Goal: Task Accomplishment & Management: Manage account settings

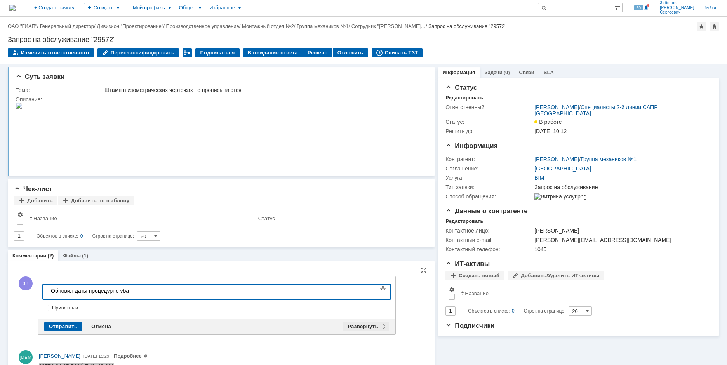
click at [370, 323] on div "Развернуть" at bounding box center [366, 326] width 46 height 9
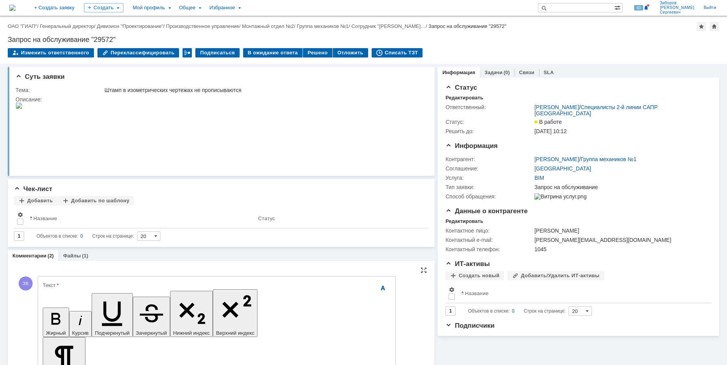
scroll to position [155, 0]
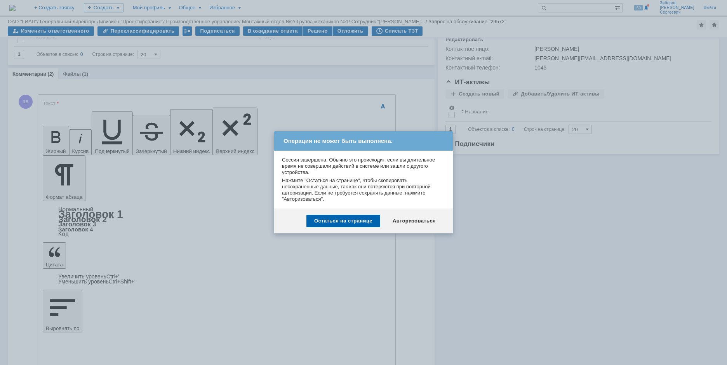
click at [65, 264] on div at bounding box center [363, 182] width 727 height 365
click at [430, 222] on div "Авторизоваться" at bounding box center [414, 221] width 59 height 12
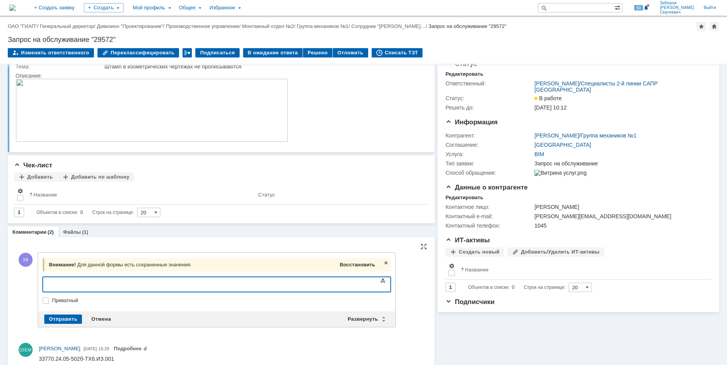
click at [360, 265] on span "Восстановить" at bounding box center [357, 265] width 35 height 6
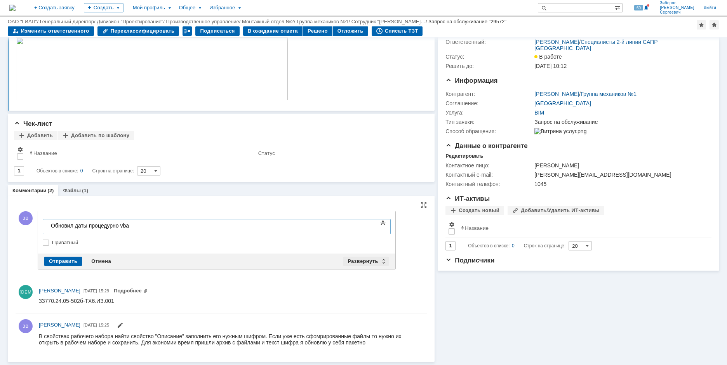
scroll to position [38, 0]
click at [365, 262] on div "Развернуть" at bounding box center [366, 261] width 46 height 9
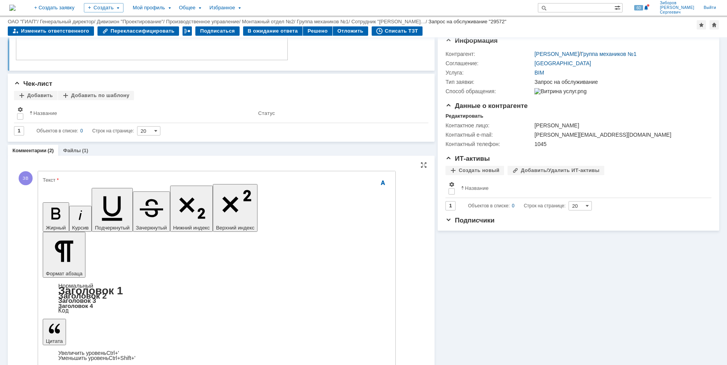
scroll to position [116, 0]
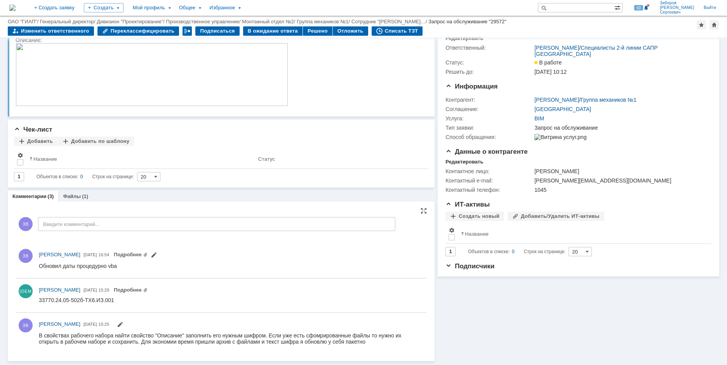
scroll to position [33, 0]
click at [159, 251] on div "ЗВ [PERSON_NAME] [DATE] 16:54 Подробнее" at bounding box center [221, 260] width 411 height 29
click at [148, 254] on link "Подробнее" at bounding box center [131, 255] width 34 height 6
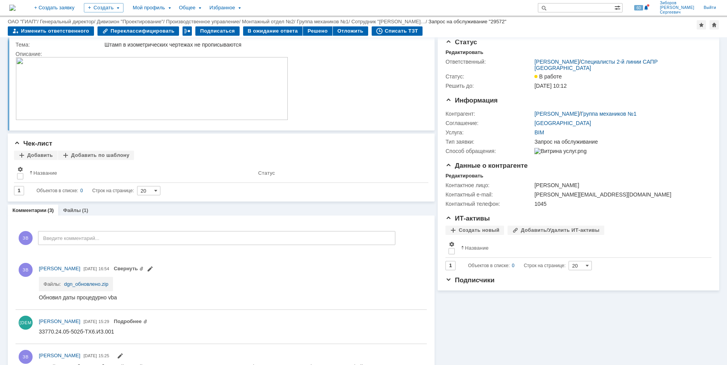
scroll to position [0, 0]
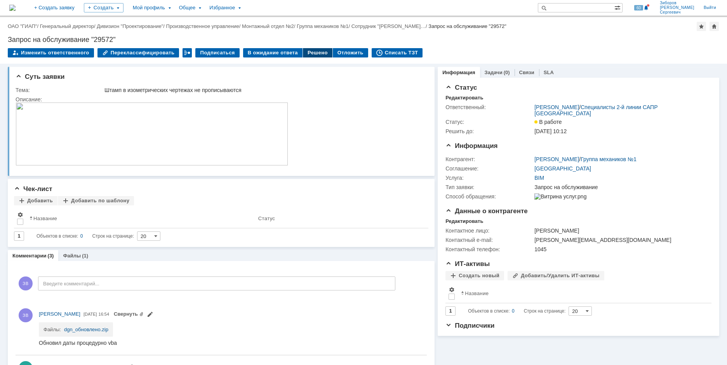
click at [305, 50] on div "Решено" at bounding box center [318, 52] width 30 height 9
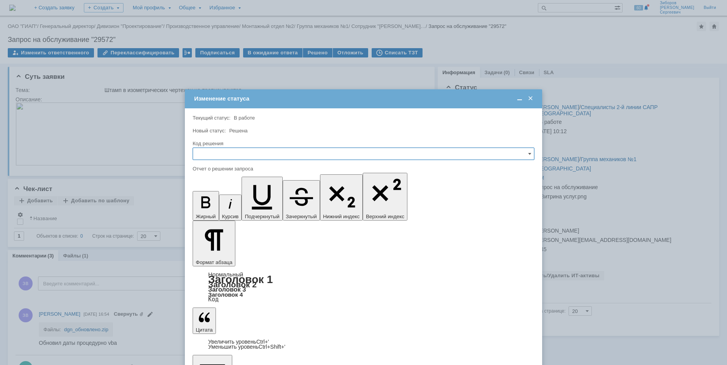
click at [217, 152] on input "text" at bounding box center [364, 154] width 342 height 12
click at [213, 203] on span "Решено" at bounding box center [363, 206] width 331 height 6
type input "Решено"
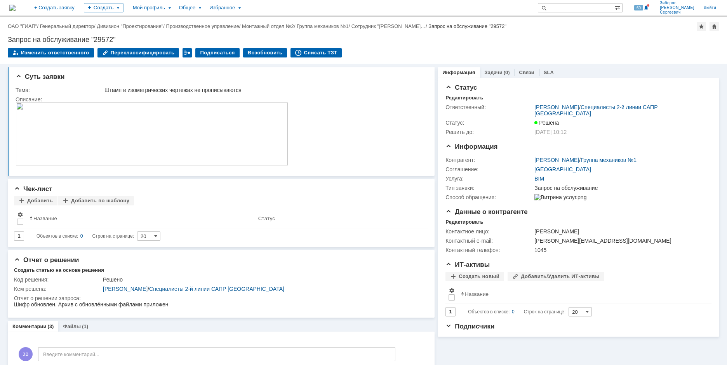
click at [16, 6] on img at bounding box center [12, 8] width 6 height 6
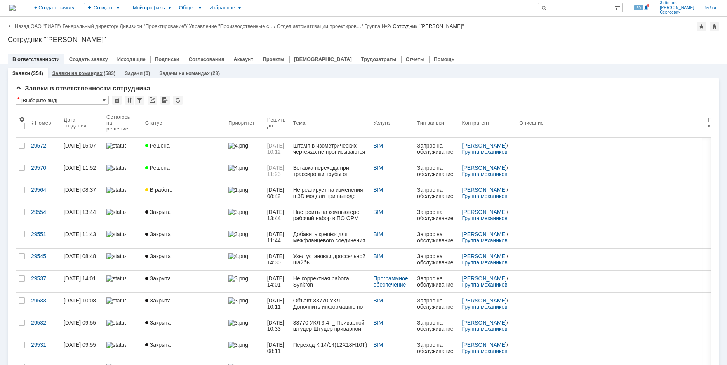
click at [97, 72] on link "Заявки на командах" at bounding box center [77, 73] width 50 height 6
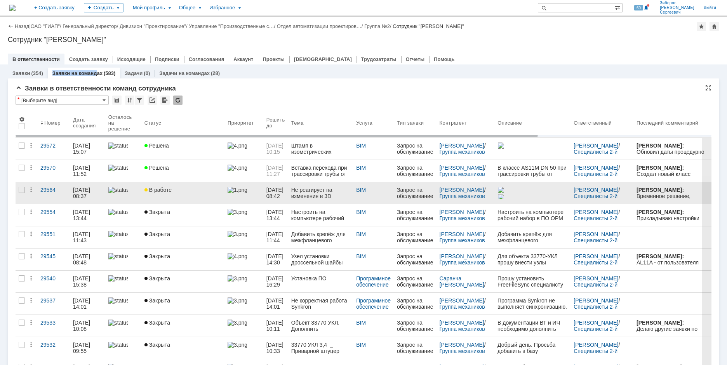
click at [169, 193] on link "В работе" at bounding box center [182, 193] width 83 height 22
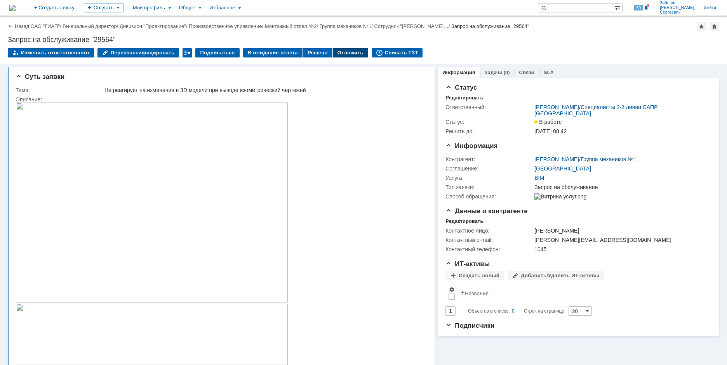
click at [342, 52] on div "Отложить" at bounding box center [350, 52] width 35 height 9
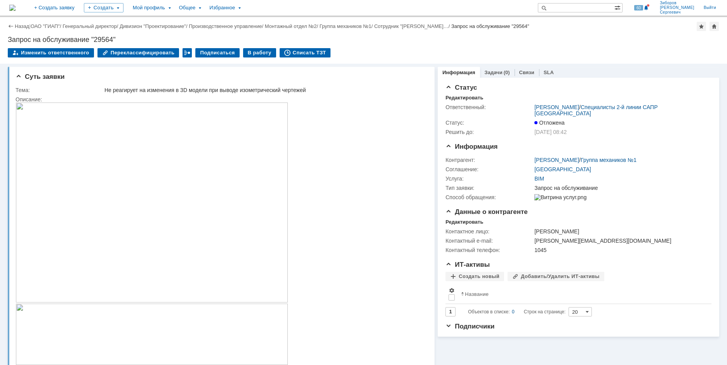
click at [16, 6] on img at bounding box center [12, 8] width 6 height 6
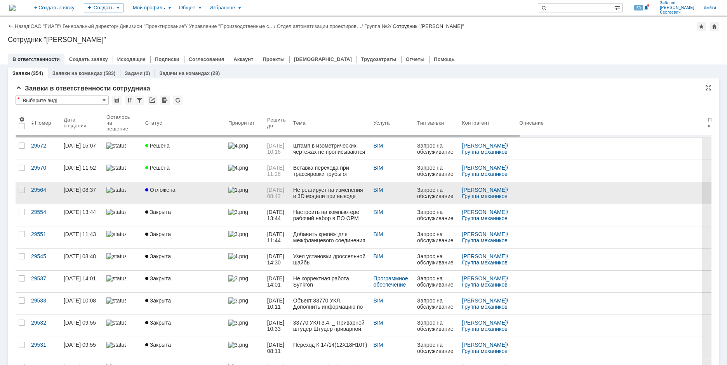
click at [173, 187] on span "Отложена" at bounding box center [160, 190] width 30 height 6
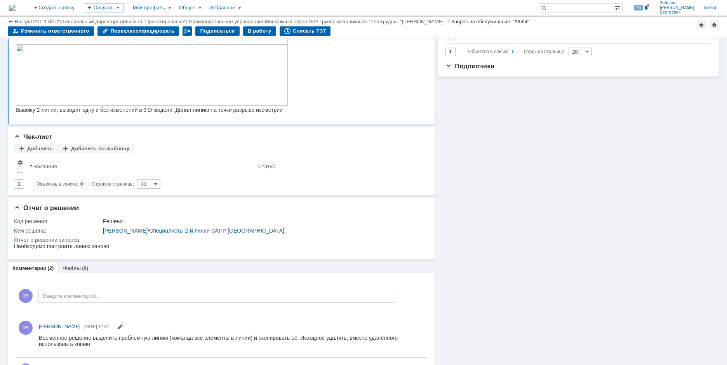
scroll to position [355, 0]
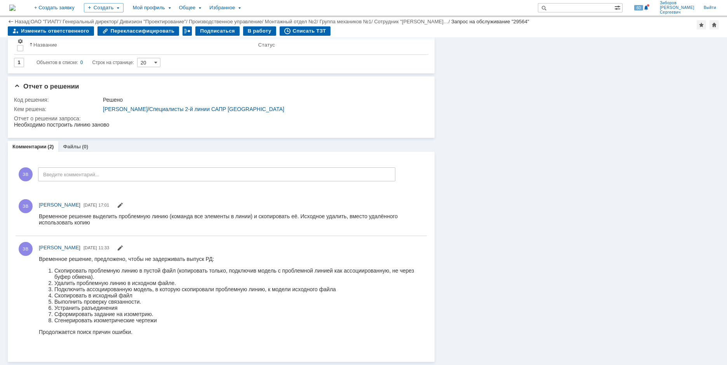
click at [16, 5] on img at bounding box center [12, 8] width 6 height 6
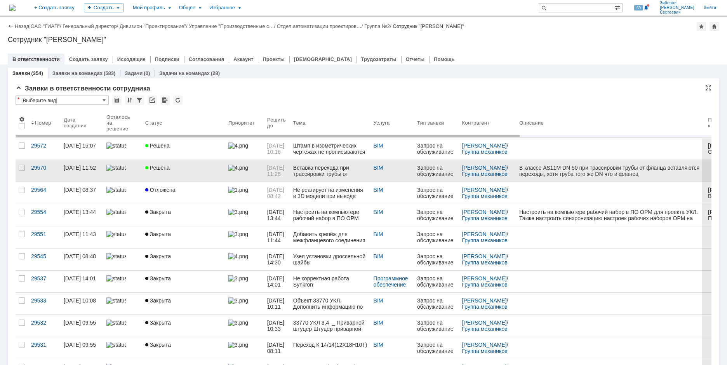
click at [160, 171] on link "Решена" at bounding box center [183, 171] width 83 height 22
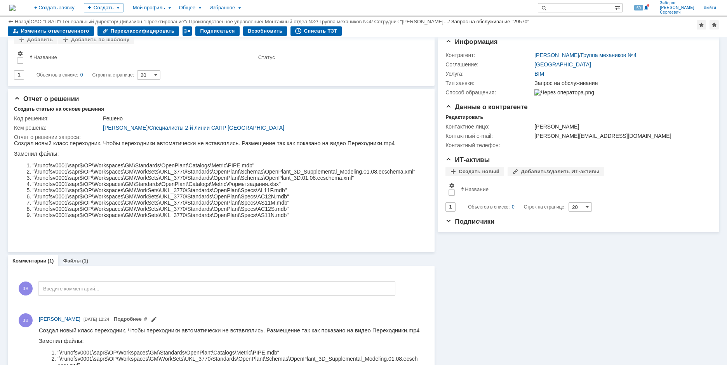
click at [75, 262] on link "Файлы" at bounding box center [72, 261] width 18 height 6
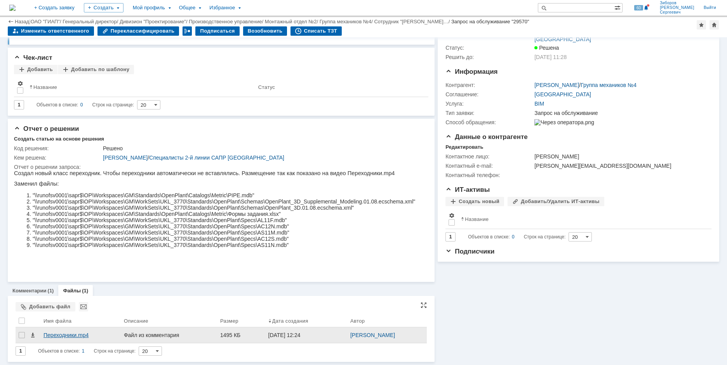
click at [81, 334] on div "Переходники.mp4" at bounding box center [80, 335] width 74 height 6
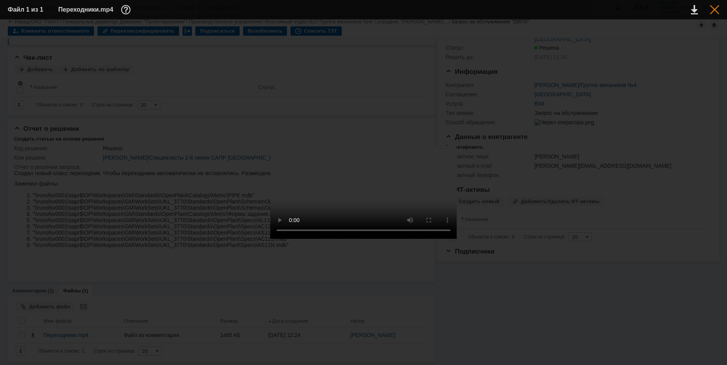
click at [717, 6] on div at bounding box center [714, 9] width 9 height 9
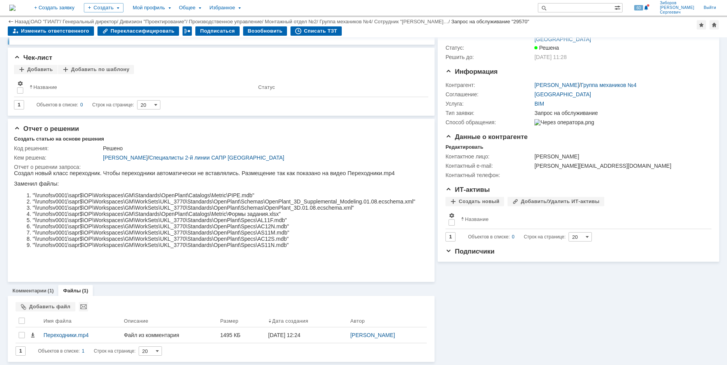
click at [16, 6] on img at bounding box center [12, 8] width 6 height 6
